Goal: Information Seeking & Learning: Find specific fact

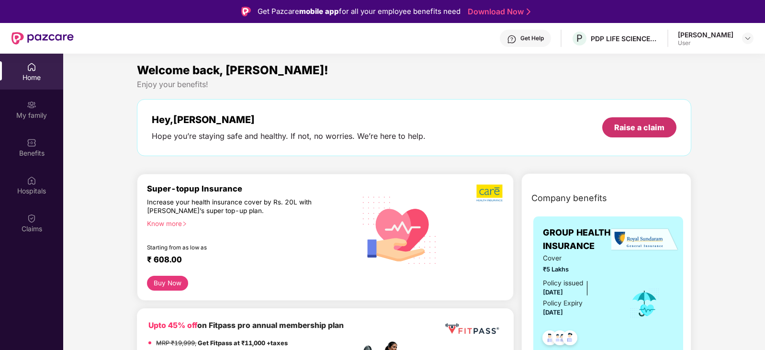
click at [651, 125] on div "Raise a claim" at bounding box center [639, 127] width 50 height 11
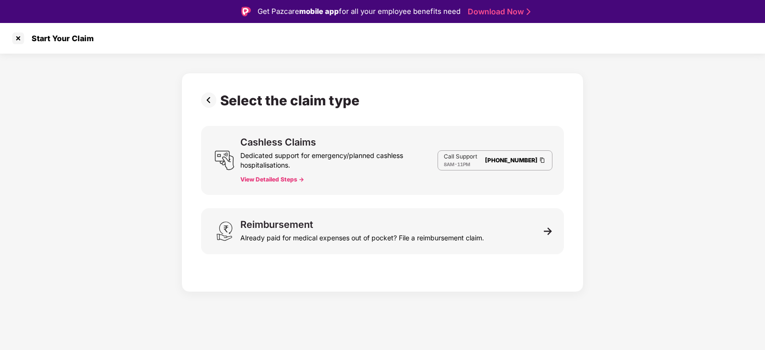
click at [268, 177] on button "View Detailed Steps ->" at bounding box center [272, 180] width 64 height 8
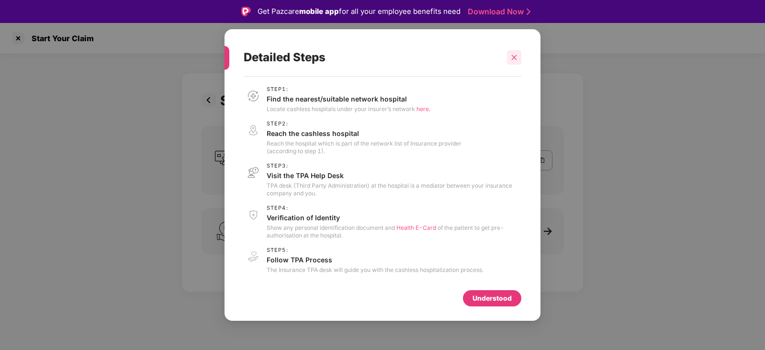
click at [510, 55] on icon "close" at bounding box center [513, 57] width 7 height 7
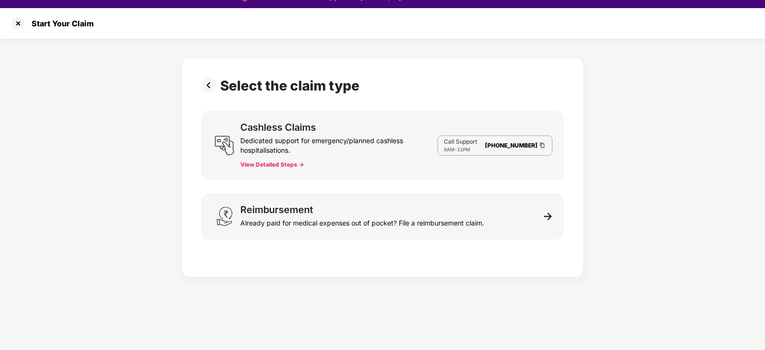
scroll to position [23, 0]
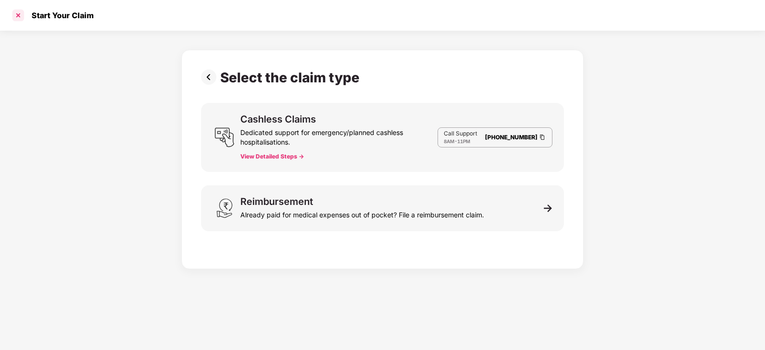
click at [19, 13] on div at bounding box center [18, 15] width 15 height 15
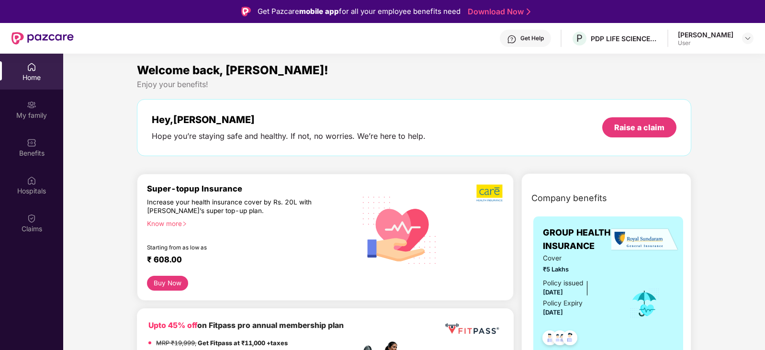
click at [164, 276] on button "Buy Now" at bounding box center [167, 283] width 41 height 15
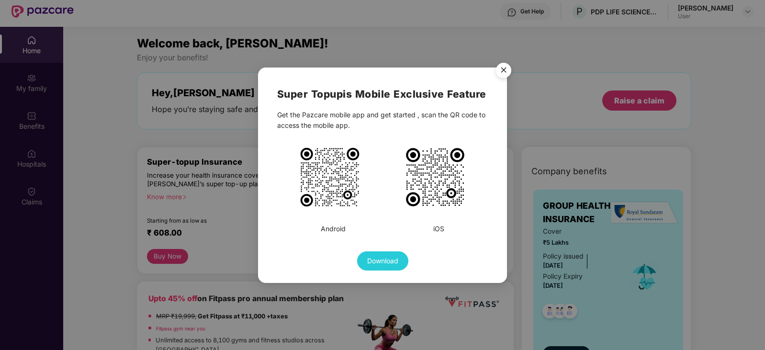
scroll to position [6, 0]
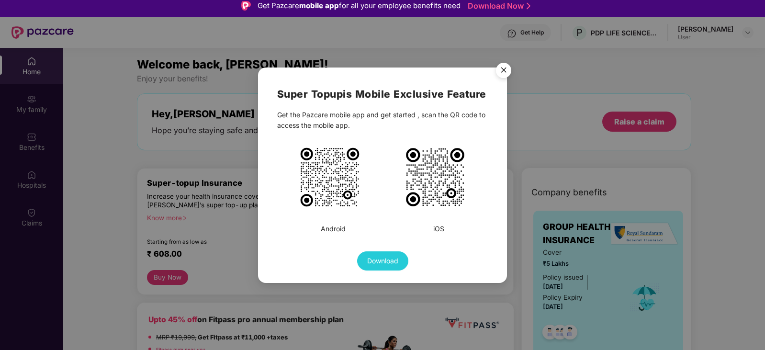
click at [504, 75] on img "Close" at bounding box center [503, 71] width 27 height 27
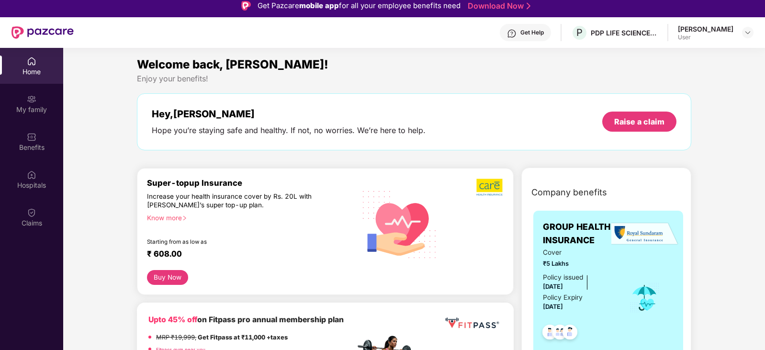
click at [386, 82] on div "Enjoy your benefits!" at bounding box center [414, 79] width 554 height 10
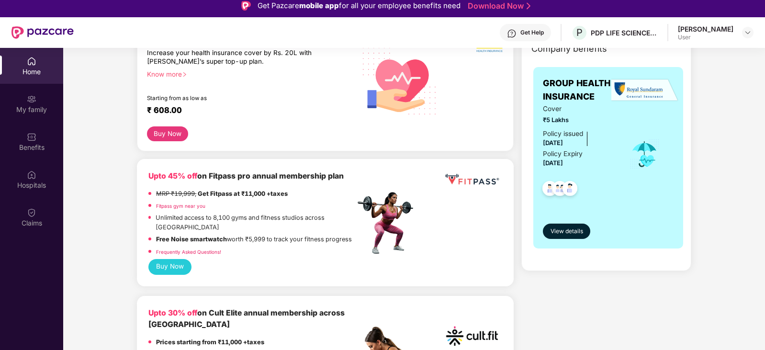
scroll to position [0, 0]
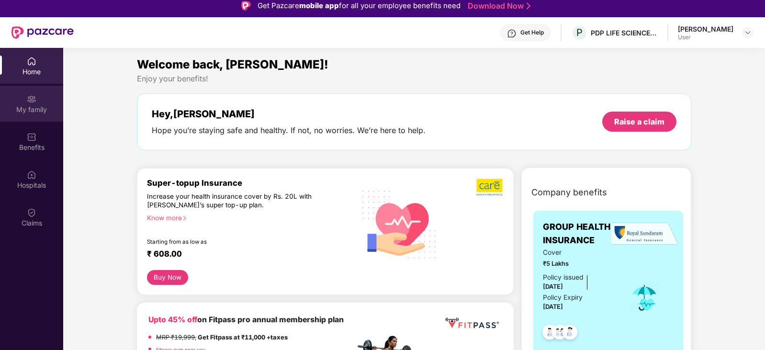
click at [31, 98] on img at bounding box center [32, 99] width 10 height 10
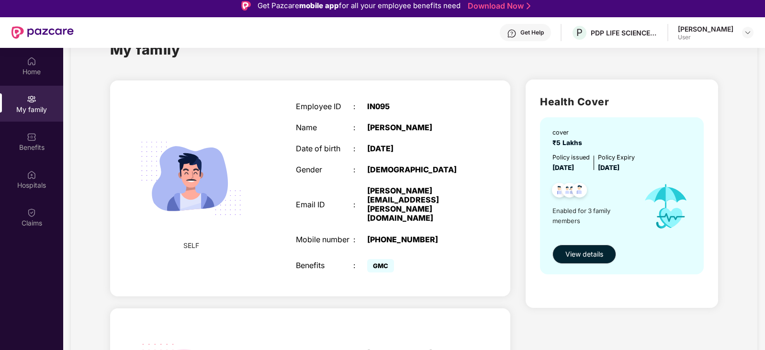
scroll to position [144, 0]
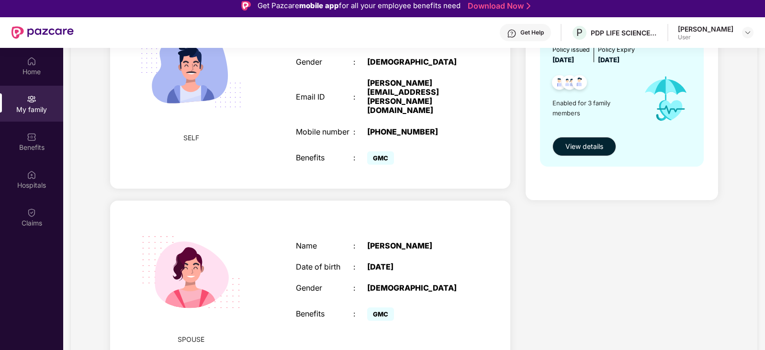
click at [387, 151] on span "GMC" at bounding box center [380, 157] width 27 height 13
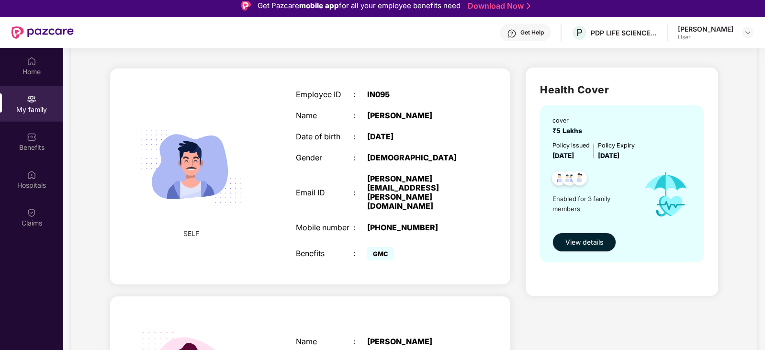
scroll to position [0, 0]
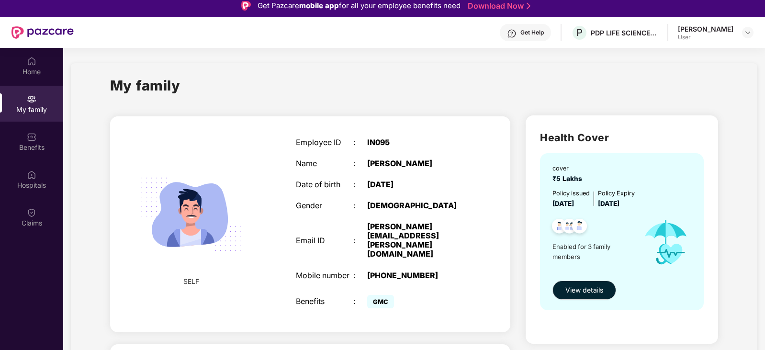
click at [342, 97] on div "My family" at bounding box center [414, 91] width 608 height 33
click at [203, 277] on div "SELF" at bounding box center [191, 224] width 95 height 144
click at [200, 220] on img at bounding box center [191, 214] width 124 height 124
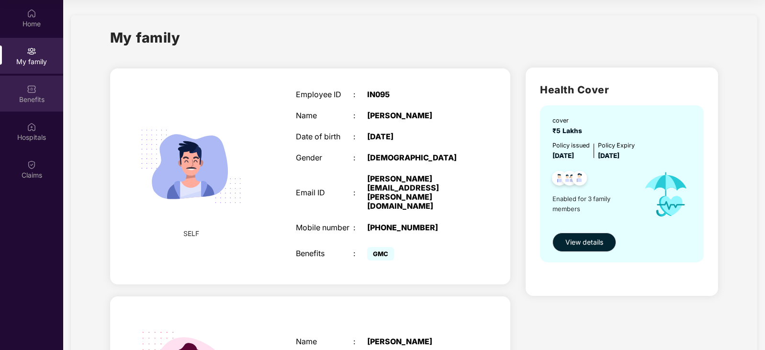
click at [35, 89] on img at bounding box center [32, 89] width 10 height 10
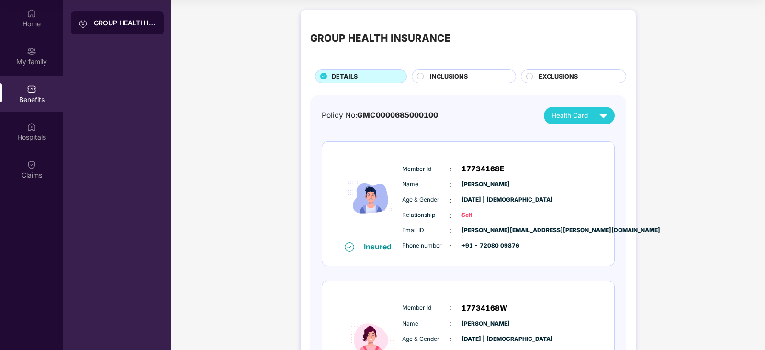
click at [461, 216] on span "Self" at bounding box center [485, 215] width 48 height 9
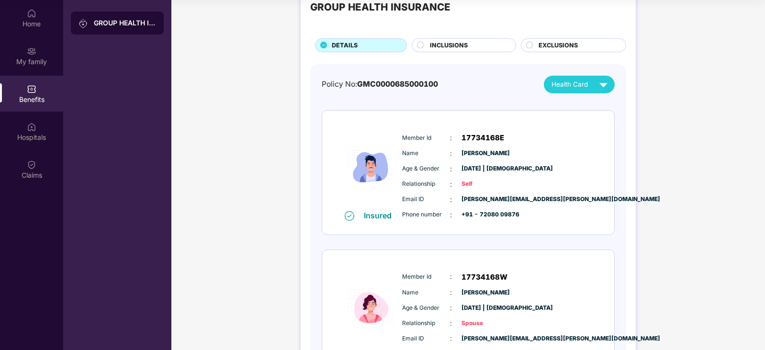
scroll to position [48, 0]
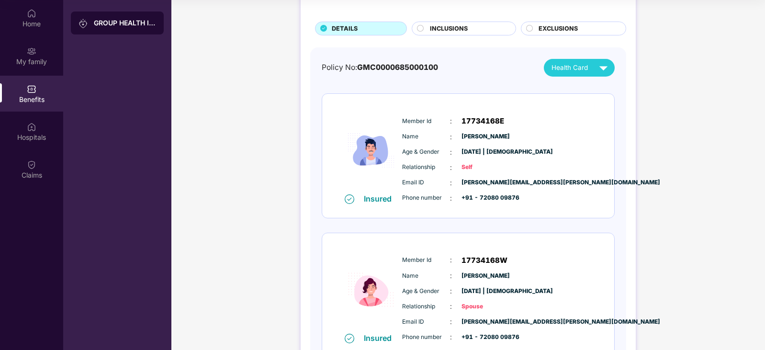
click at [350, 199] on img at bounding box center [349, 199] width 10 height 10
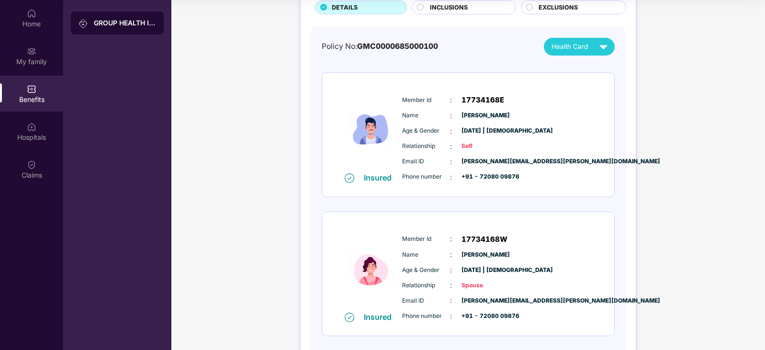
scroll to position [0, 0]
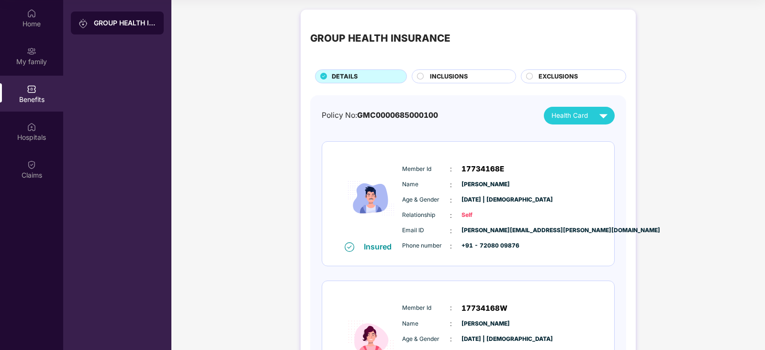
click at [445, 79] on span "INCLUSIONS" at bounding box center [449, 77] width 38 height 10
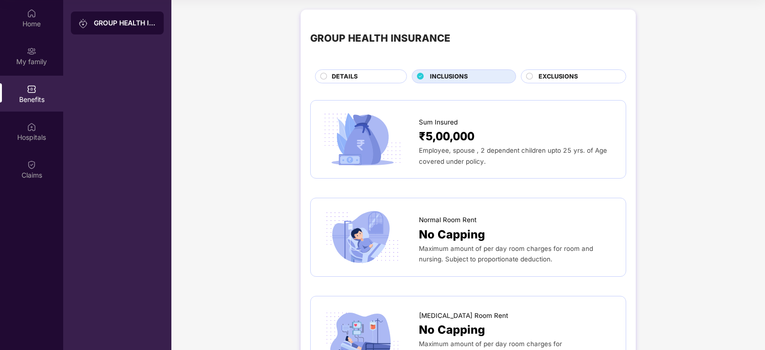
click at [377, 78] on div "DETAILS" at bounding box center [364, 77] width 75 height 11
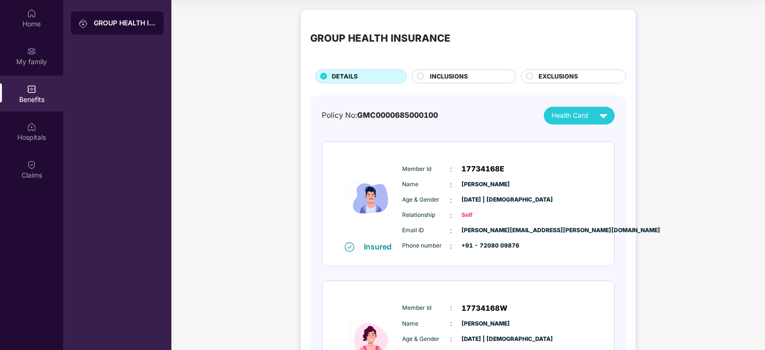
click at [446, 80] on span "INCLUSIONS" at bounding box center [449, 77] width 38 height 10
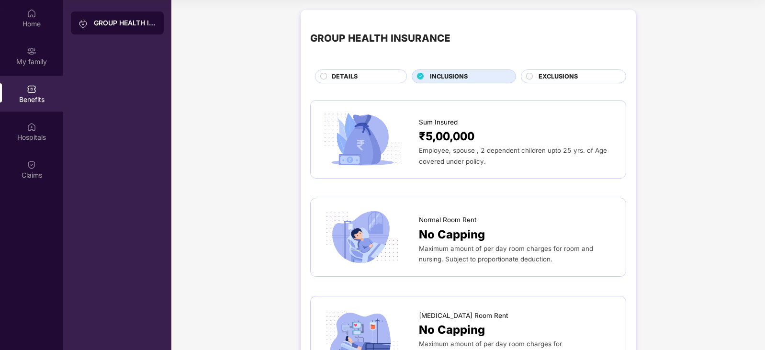
click at [487, 146] on div "Employee, spouse , 2 dependent children upto 25 yrs. of Age covered under polic…" at bounding box center [517, 155] width 197 height 21
click at [454, 156] on div "Employee, spouse , 2 dependent children upto 25 yrs. of Age covered under polic…" at bounding box center [517, 155] width 197 height 21
click at [422, 149] on span "Employee, spouse , 2 dependent children upto 25 yrs. of Age covered under polic…" at bounding box center [513, 155] width 188 height 18
click at [335, 135] on img at bounding box center [362, 139] width 84 height 58
click at [344, 105] on div "Sum Insured ₹5,00,000 Employee, spouse , 2 dependent children upto 25 yrs. of A…" at bounding box center [468, 139] width 316 height 78
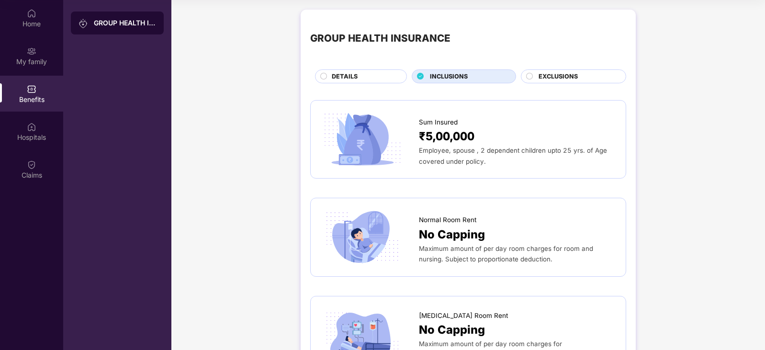
click at [377, 144] on img at bounding box center [362, 139] width 84 height 58
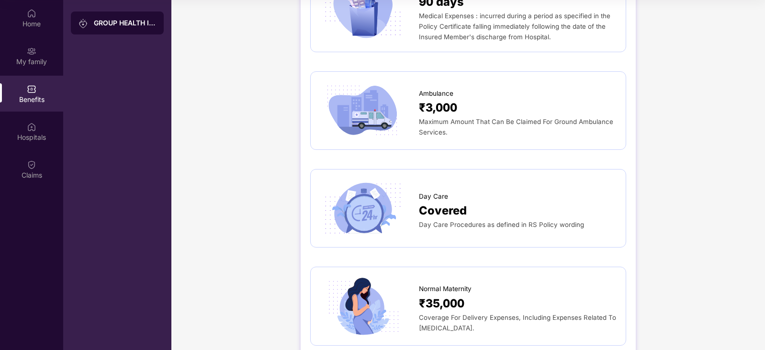
scroll to position [622, 0]
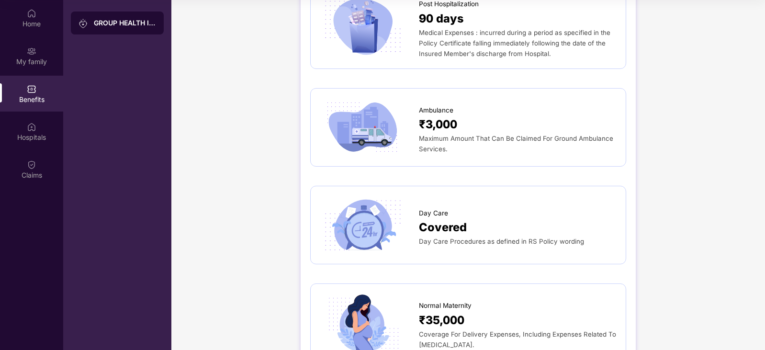
click at [425, 134] on span "Maximum Amount That Can Be Claimed For Ground Ambulance Services." at bounding box center [516, 143] width 194 height 18
click at [383, 130] on img at bounding box center [362, 127] width 84 height 58
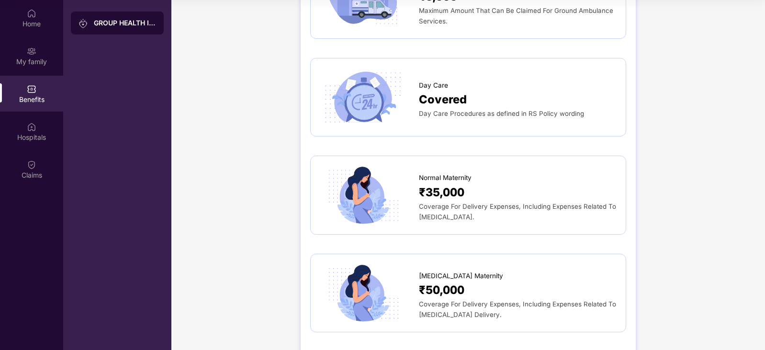
scroll to position [813, 0]
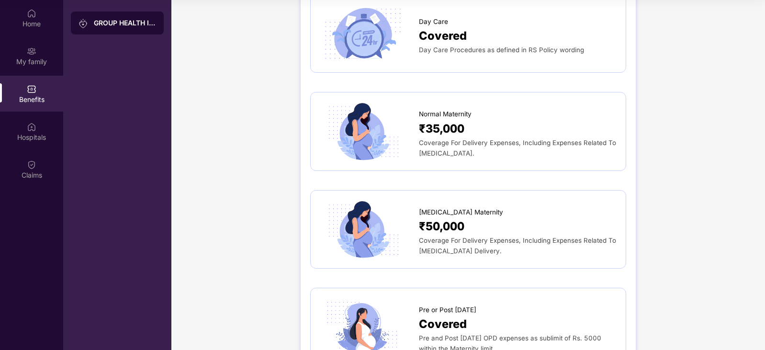
click at [670, 229] on div "GROUP HEALTH INSURANCE DETAILS INCLUSIONS EXCLUSIONS Sum Insured ₹5,00,000 Empl…" at bounding box center [467, 151] width 593 height 1920
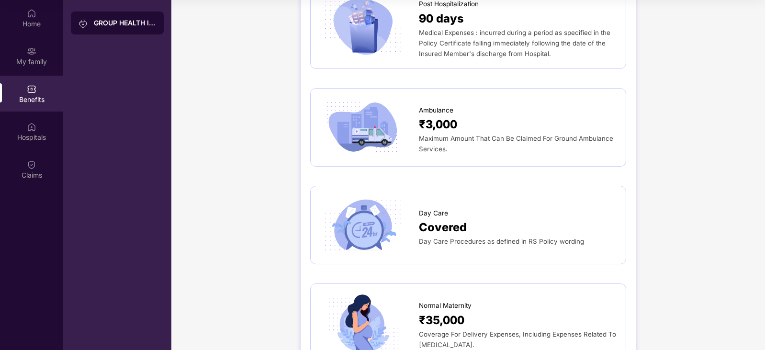
scroll to position [574, 0]
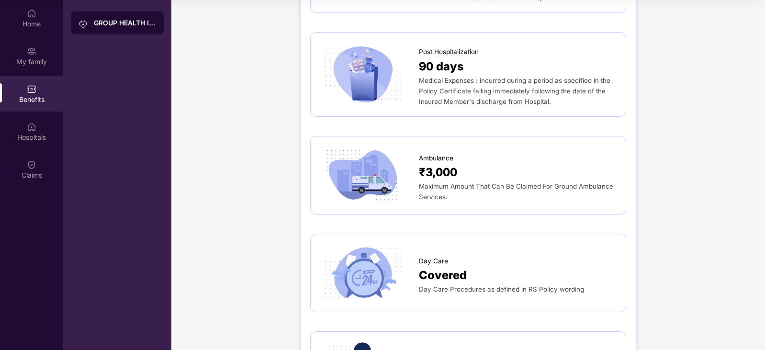
click at [505, 182] on span "Maximum Amount That Can Be Claimed For Ground Ambulance Services." at bounding box center [516, 191] width 194 height 18
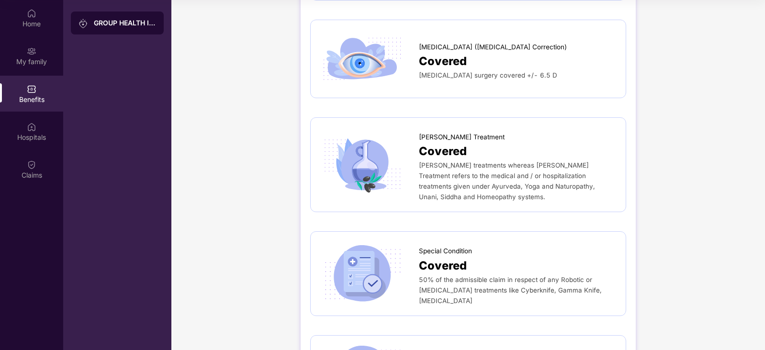
scroll to position [1292, 0]
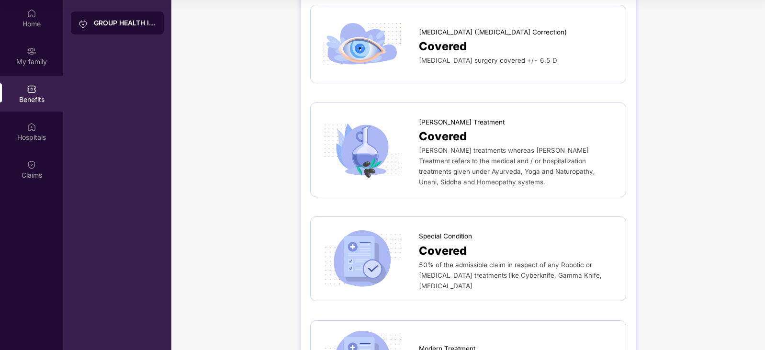
click at [477, 154] on span "[PERSON_NAME] treatments whereas [PERSON_NAME] Treatment refers to the medical …" at bounding box center [507, 165] width 176 height 39
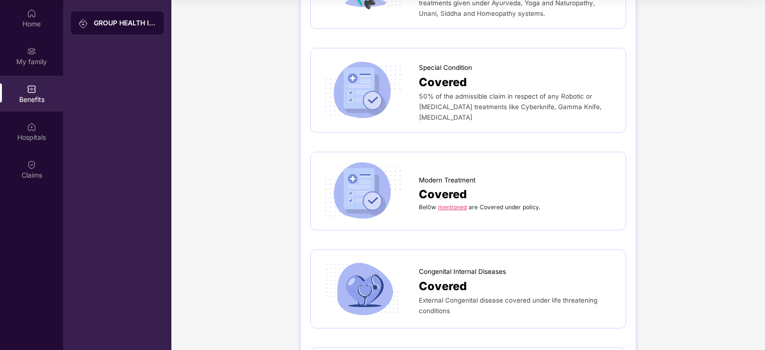
scroll to position [1483, 0]
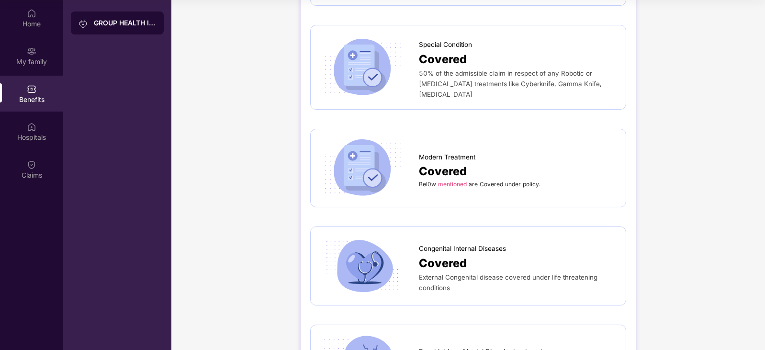
click at [443, 180] on link "mentioned" at bounding box center [452, 183] width 29 height 7
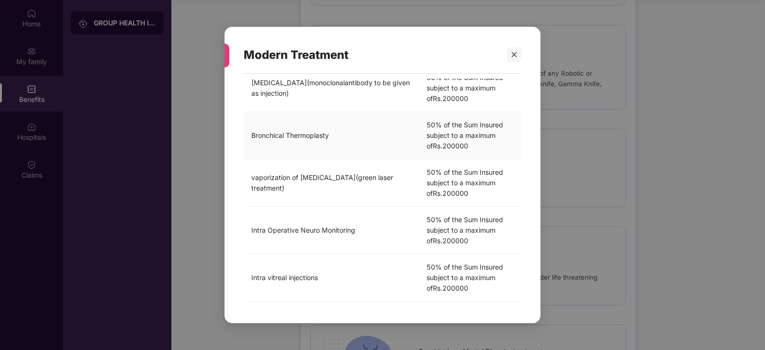
scroll to position [207, 0]
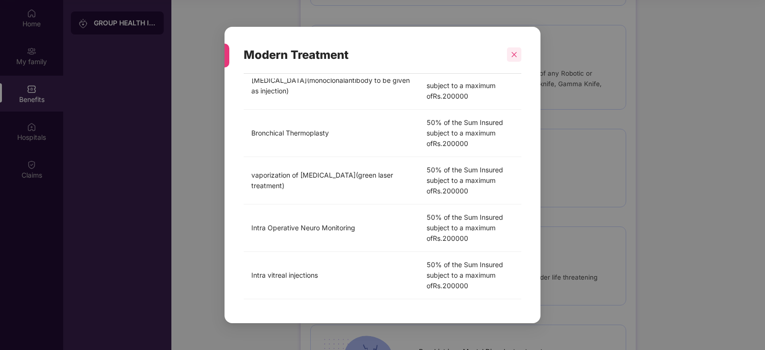
click at [518, 54] on div at bounding box center [514, 54] width 14 height 14
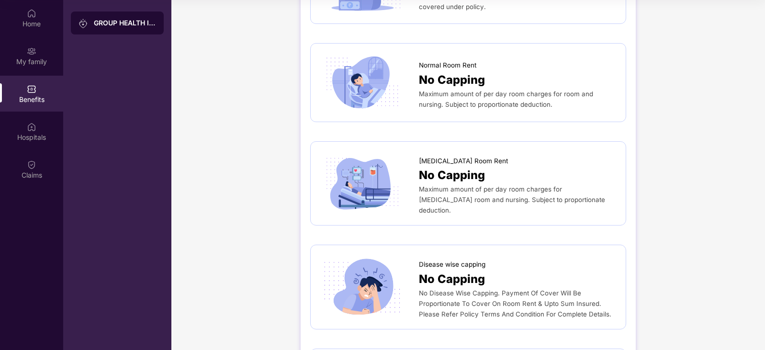
scroll to position [0, 0]
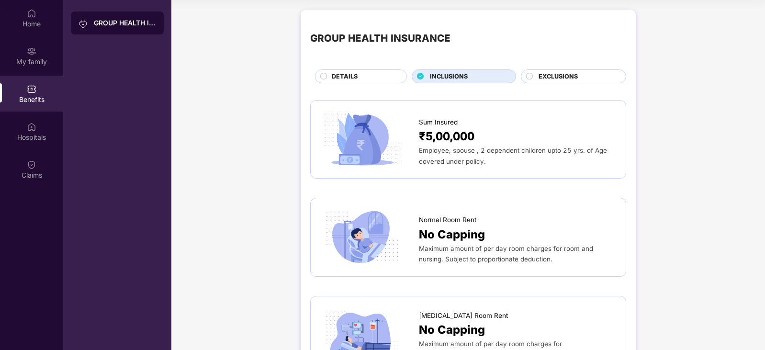
click at [563, 77] on span "EXCLUSIONS" at bounding box center [557, 77] width 39 height 10
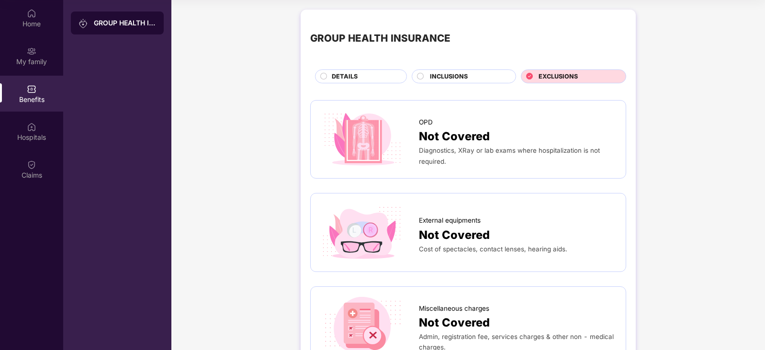
click at [320, 76] on icon at bounding box center [323, 76] width 7 height 7
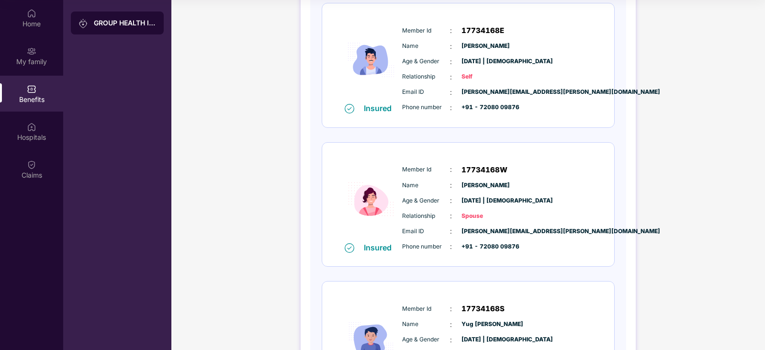
scroll to position [144, 0]
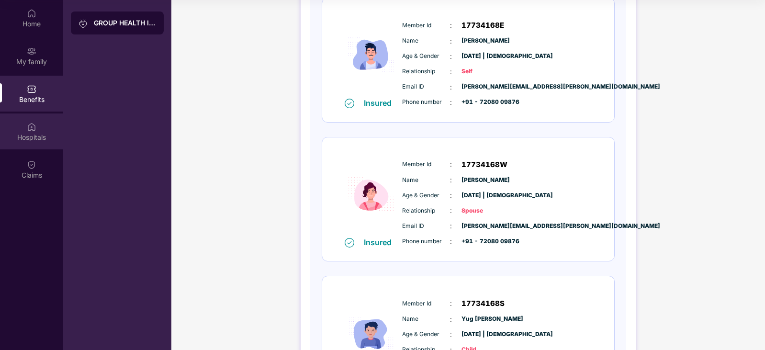
click at [36, 132] on div "Hospitals" at bounding box center [31, 131] width 63 height 36
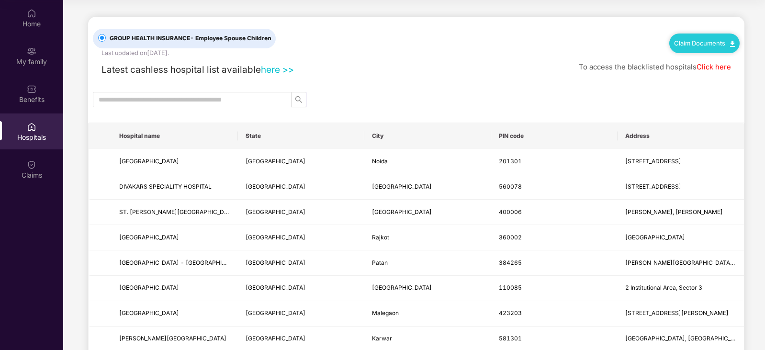
click at [702, 67] on link "Click here" at bounding box center [713, 67] width 34 height 9
click at [143, 99] on input "text" at bounding box center [188, 99] width 179 height 11
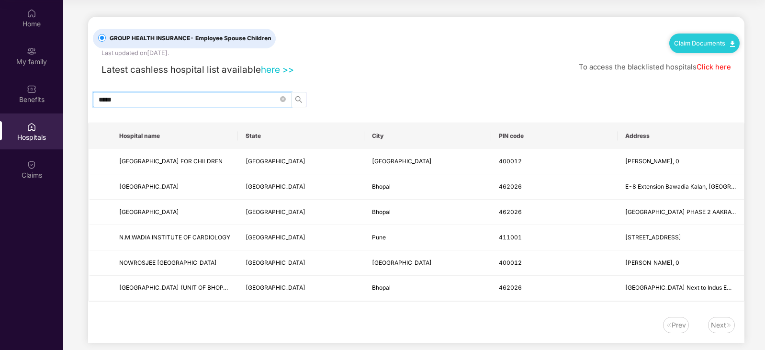
click at [304, 97] on span "search" at bounding box center [298, 100] width 14 height 8
type input "*****"
click at [219, 153] on td "[GEOGRAPHIC_DATA] FOR CHILDREN" at bounding box center [174, 161] width 126 height 25
click at [198, 163] on span "[GEOGRAPHIC_DATA] FOR CHILDREN" at bounding box center [170, 160] width 103 height 7
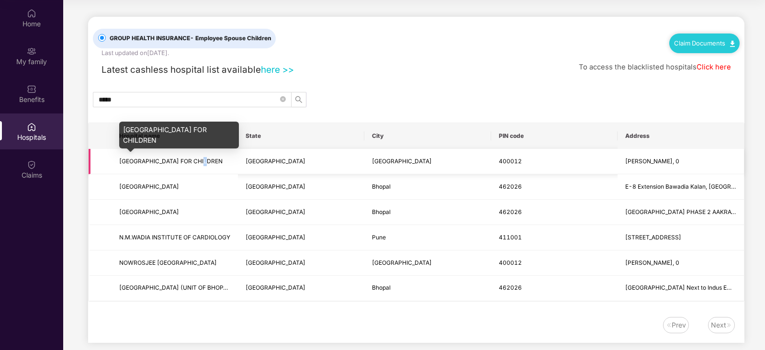
click at [198, 163] on span "[GEOGRAPHIC_DATA] FOR CHILDREN" at bounding box center [170, 160] width 103 height 7
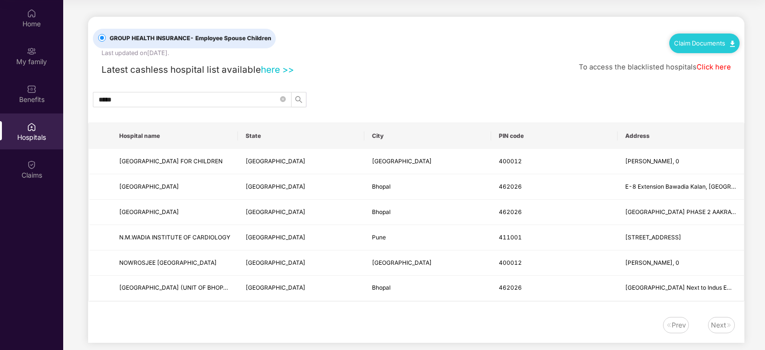
click at [367, 77] on div "Latest cashless hospital list available here >> To access the blacklisted hospi…" at bounding box center [416, 67] width 646 height 19
click at [38, 19] on div "Home" at bounding box center [31, 24] width 63 height 10
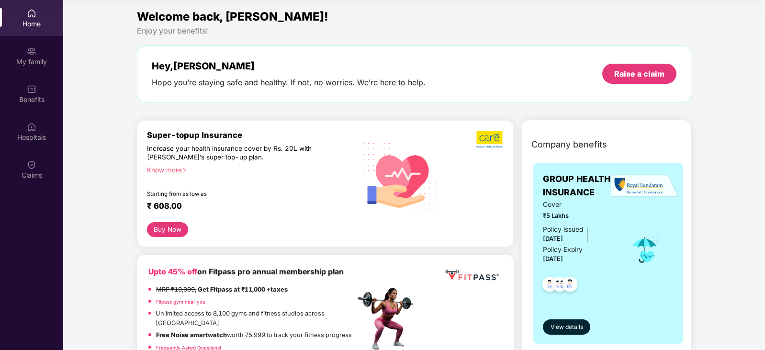
click at [382, 34] on div "Enjoy your benefits!" at bounding box center [414, 31] width 554 height 10
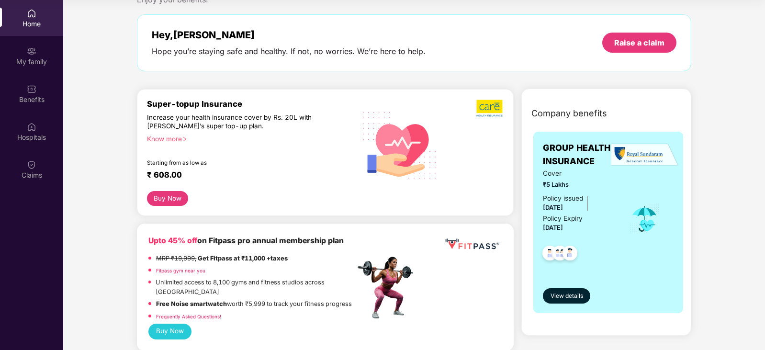
scroll to position [48, 0]
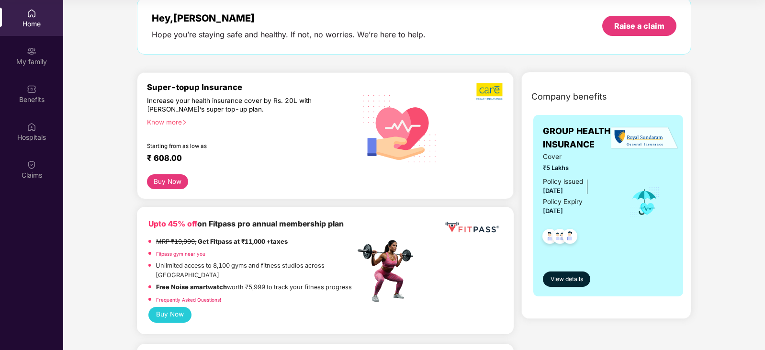
click at [335, 21] on div "Hey, [PERSON_NAME]" at bounding box center [289, 17] width 274 height 11
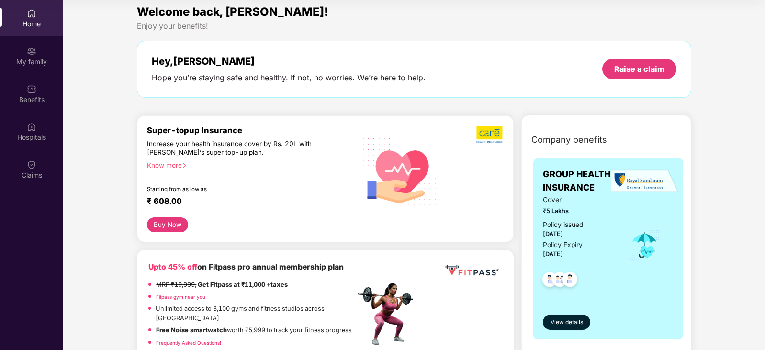
scroll to position [0, 0]
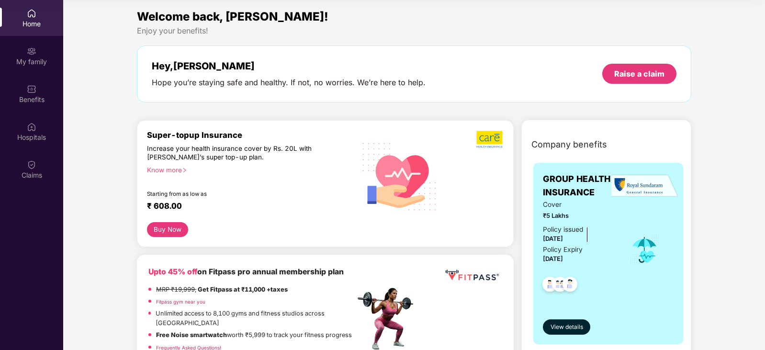
click at [280, 150] on div "Increase your health insurance cover by Rs. 20L with [PERSON_NAME]’s super top-…" at bounding box center [230, 152] width 166 height 17
click at [167, 167] on div "Know more" at bounding box center [248, 169] width 202 height 7
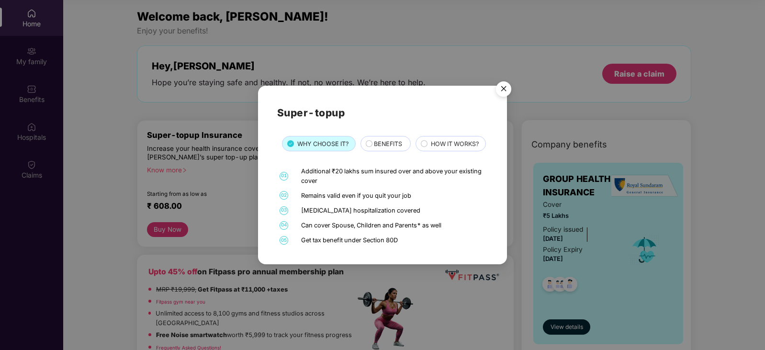
click at [390, 139] on span "BENEFITS" at bounding box center [388, 144] width 28 height 10
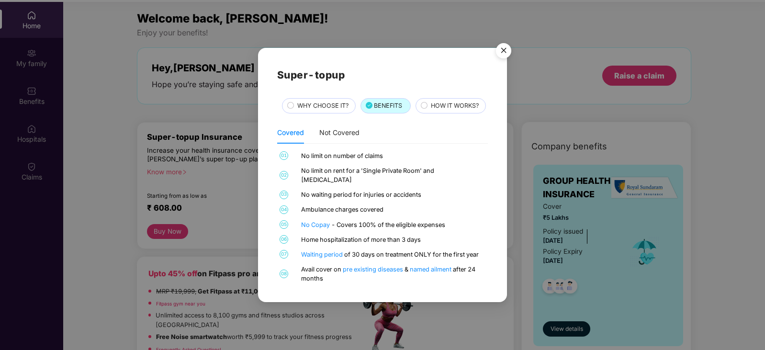
scroll to position [54, 0]
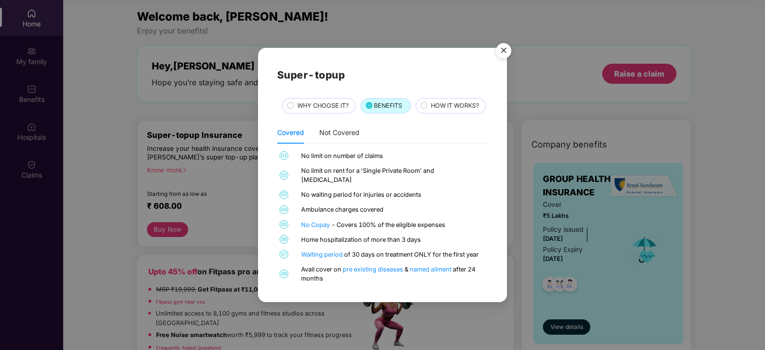
click at [431, 111] on span "HOW IT WORKS?" at bounding box center [455, 106] width 48 height 10
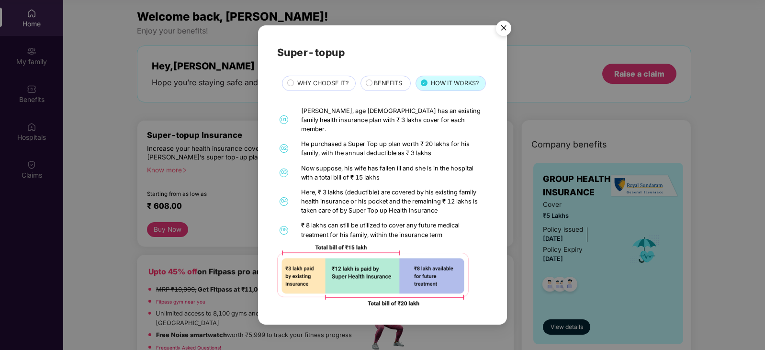
scroll to position [10, 0]
click at [323, 78] on span "WHY CHOOSE IT?" at bounding box center [322, 83] width 51 height 10
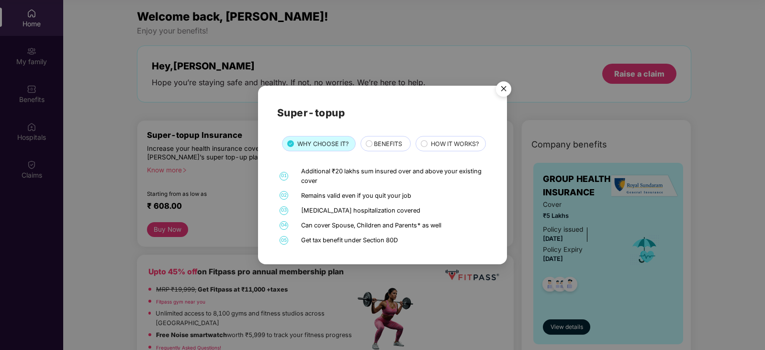
click at [507, 77] on img "Close" at bounding box center [503, 90] width 27 height 27
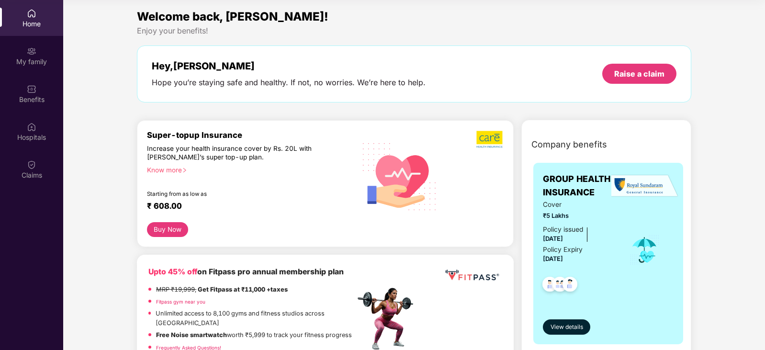
click at [487, 58] on div "Hey, [PERSON_NAME] Hope you’re staying safe and healthy. If not, no worries. We…" at bounding box center [414, 73] width 554 height 57
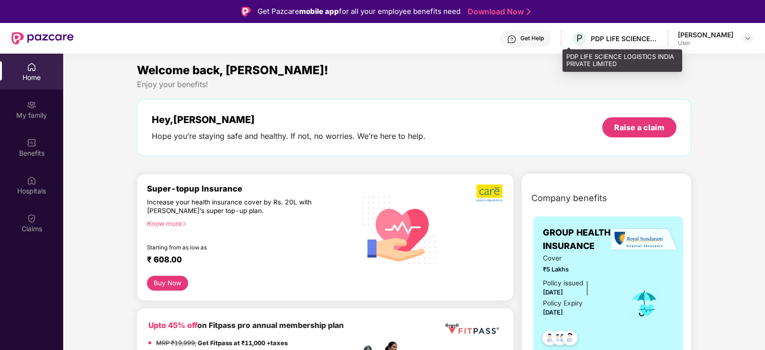
click at [613, 40] on div "PDP LIFE SCIENCE LOGISTICS INDIA PRIVATE LIMITED" at bounding box center [623, 38] width 67 height 9
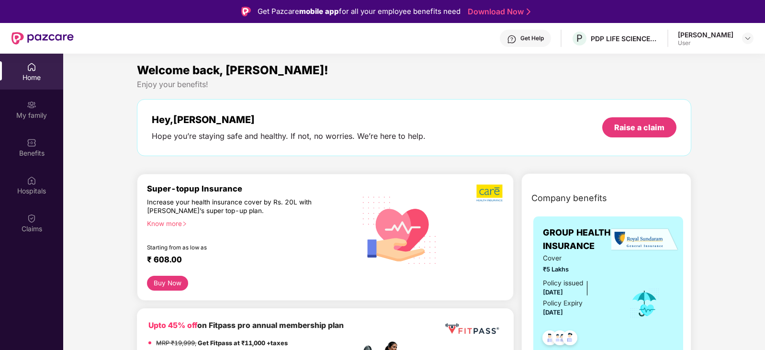
click at [692, 38] on div "[PERSON_NAME]" at bounding box center [704, 34] width 55 height 9
click at [748, 36] on img at bounding box center [747, 38] width 8 height 8
click at [688, 91] on div "[PERSON_NAME]" at bounding box center [694, 87] width 55 height 9
click at [666, 94] on div "Welcome back, [PERSON_NAME]! Enjoy your benefits! Hey, [PERSON_NAME] Hope you’r…" at bounding box center [413, 113] width 561 height 104
click at [667, 33] on div "Get Help P PDP LIFE SCIENCE LOGISTICS INDIA PRIVATE LIMITED [PERSON_NAME] User" at bounding box center [413, 38] width 679 height 31
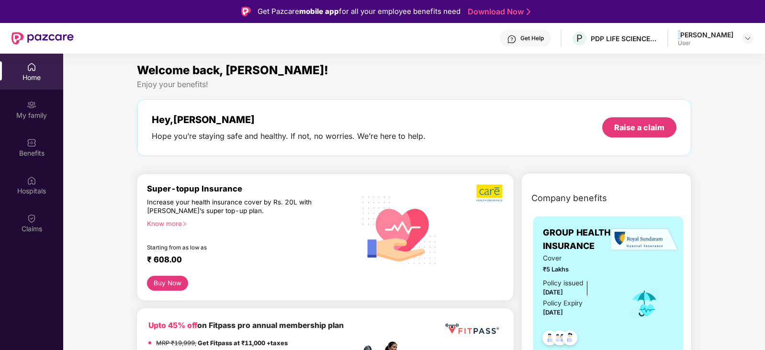
drag, startPoint x: 671, startPoint y: 33, endPoint x: 685, endPoint y: 40, distance: 15.8
click at [677, 33] on div "[PERSON_NAME]" at bounding box center [704, 34] width 55 height 9
click at [677, 43] on div "User" at bounding box center [704, 43] width 55 height 8
click at [749, 39] on img at bounding box center [747, 38] width 8 height 8
click at [421, 81] on div "Enjoy your benefits!" at bounding box center [414, 84] width 554 height 10
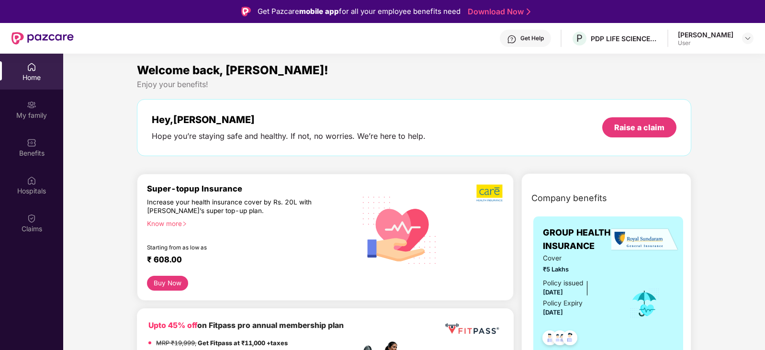
click at [443, 128] on div "Hey, [PERSON_NAME] Hope you’re staying safe and healthy. If not, no worries. We…" at bounding box center [414, 127] width 524 height 27
click at [745, 40] on img at bounding box center [747, 38] width 8 height 8
click at [655, 61] on div "Logout" at bounding box center [702, 61] width 124 height 19
